Goal: Task Accomplishment & Management: Use online tool/utility

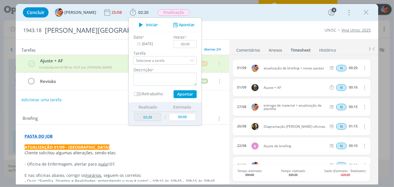
scroll to position [321, 0]
click at [217, 97] on div "Adicionar uma tarefa" at bounding box center [122, 100] width 213 height 10
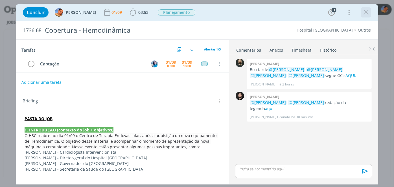
click at [368, 13] on icon "dialog" at bounding box center [366, 12] width 8 height 8
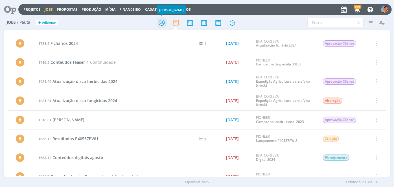
click at [163, 22] on icon at bounding box center [162, 22] width 10 height 11
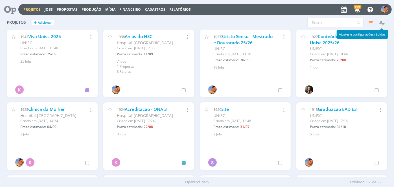
click at [380, 21] on icon "button" at bounding box center [382, 22] width 10 height 10
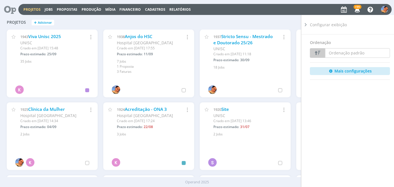
click at [303, 26] on icon at bounding box center [306, 25] width 6 height 6
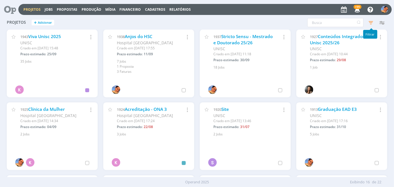
click at [372, 23] on icon "button" at bounding box center [371, 22] width 10 height 10
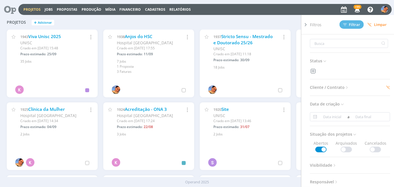
click at [345, 149] on span at bounding box center [346, 150] width 11 height 6
click at [351, 25] on span "Filtrar" at bounding box center [351, 25] width 17 height 4
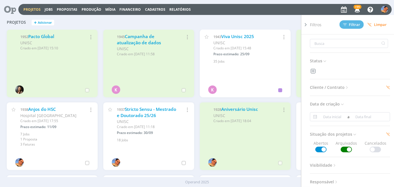
click at [305, 26] on icon at bounding box center [306, 25] width 6 height 6
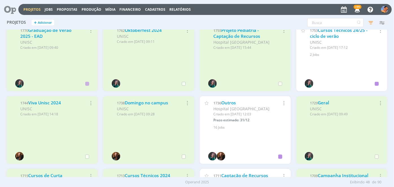
scroll to position [515, 0]
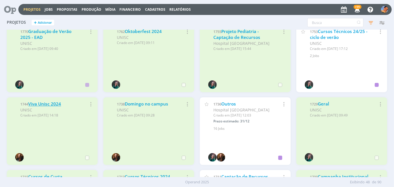
click at [52, 103] on link "Viva Unisc 2024" at bounding box center [44, 104] width 33 height 6
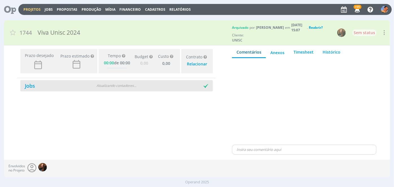
click at [98, 84] on div "Atualizando contadores . . ." at bounding box center [116, 85] width 61 height 5
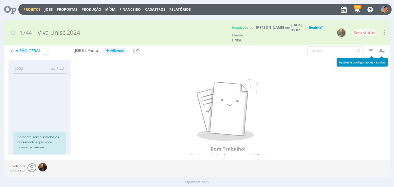
click at [377, 51] on icon "button" at bounding box center [382, 50] width 10 height 10
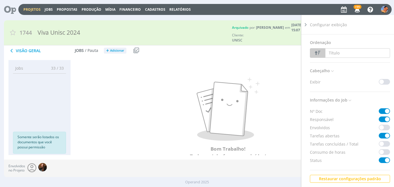
click at [287, 74] on div "Bom Trabalho! Todos os jobs foram concluídos! Utilize os filtros para encontrar…" at bounding box center [228, 122] width 315 height 113
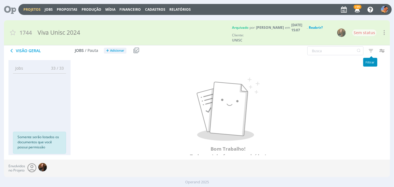
click at [371, 51] on icon "button" at bounding box center [371, 50] width 10 height 10
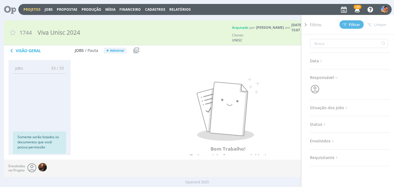
click at [339, 106] on span "Situação dos jobs" at bounding box center [329, 107] width 39 height 7
click at [346, 120] on span at bounding box center [346, 123] width 11 height 6
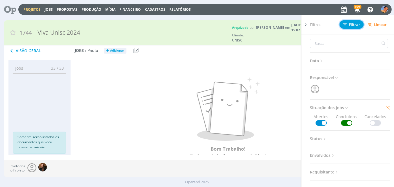
click at [351, 25] on span "Filtrar" at bounding box center [351, 25] width 17 height 4
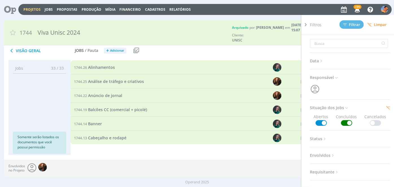
click at [185, 52] on div "Visão Geral Jobs / Pauta + Adicionar Usar Job de template Criar template a part…" at bounding box center [132, 51] width 257 height 14
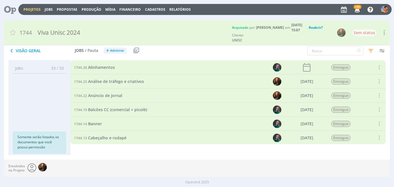
click at [230, 63] on div at bounding box center [243, 67] width 37 height 14
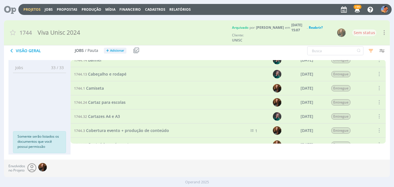
scroll to position [53, 0]
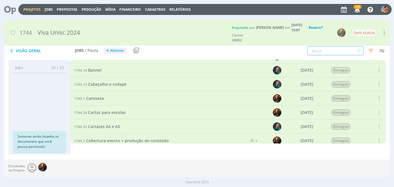
click at [332, 48] on input "text" at bounding box center [335, 50] width 56 height 9
type input "credencial"
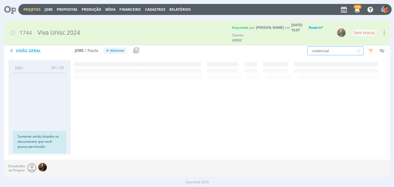
scroll to position [0, 0]
